Goal: Find specific page/section: Find specific page/section

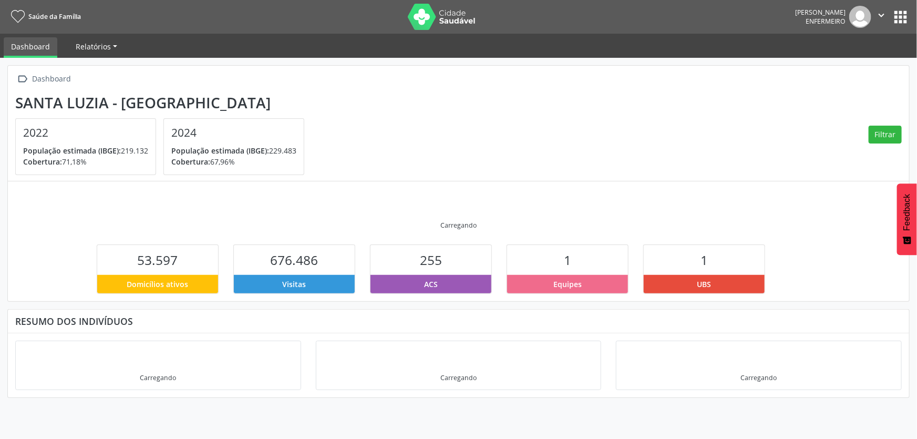
click at [106, 47] on span "Relatórios" at bounding box center [93, 46] width 35 height 10
click at [899, 16] on button "apps" at bounding box center [900, 17] width 18 height 18
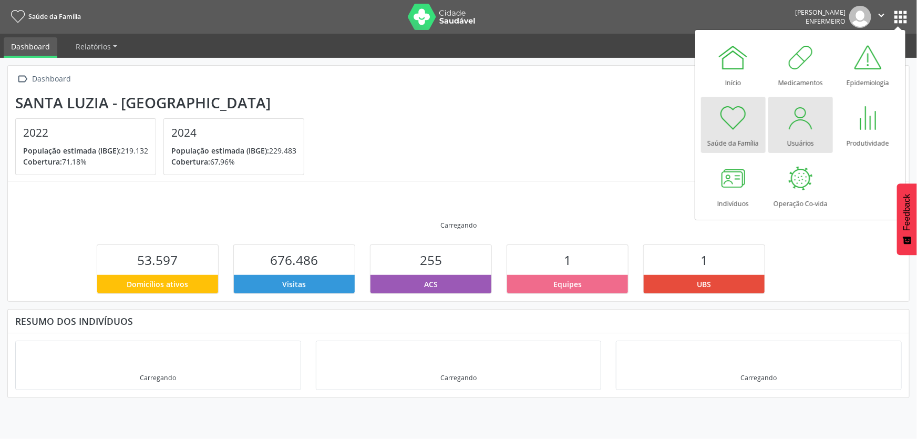
click at [809, 120] on div at bounding box center [800, 118] width 32 height 32
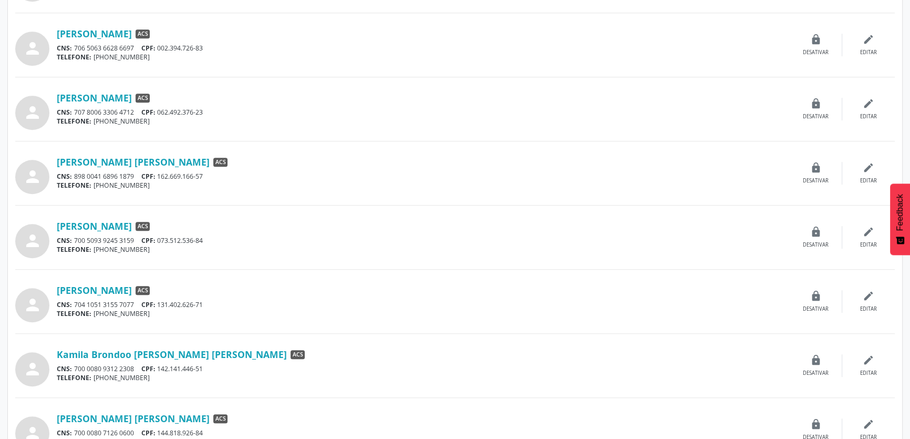
scroll to position [716, 0]
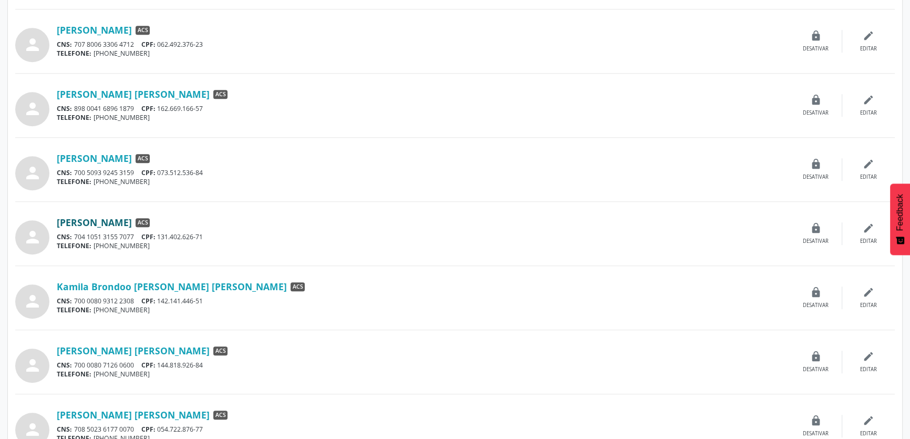
click at [132, 221] on link "[PERSON_NAME]" at bounding box center [94, 222] width 75 height 12
